Goal: Task Accomplishment & Management: Complete application form

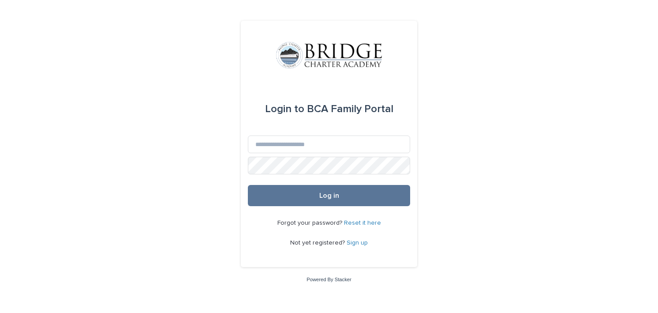
click at [354, 242] on link "Sign up" at bounding box center [357, 243] width 21 height 6
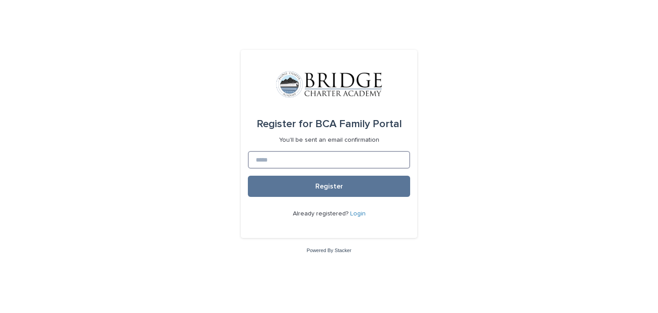
click at [285, 161] on input at bounding box center [329, 160] width 162 height 18
type input "**********"
click at [248, 176] on button "Register" at bounding box center [329, 186] width 162 height 21
